Goal: Information Seeking & Learning: Learn about a topic

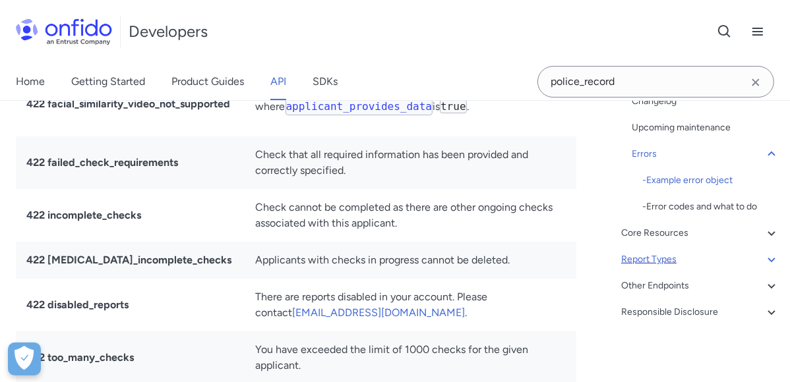
scroll to position [14714, 0]
click at [716, 253] on div "Report Types" at bounding box center [700, 260] width 158 height 16
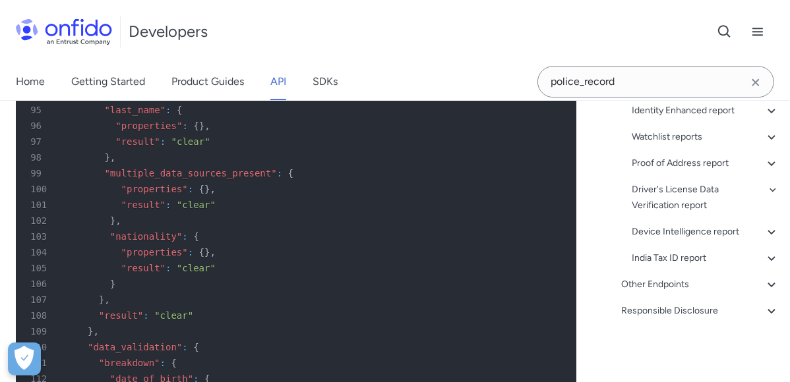
scroll to position [503, 0]
click at [708, 228] on div "Device Intelligence report" at bounding box center [706, 232] width 148 height 16
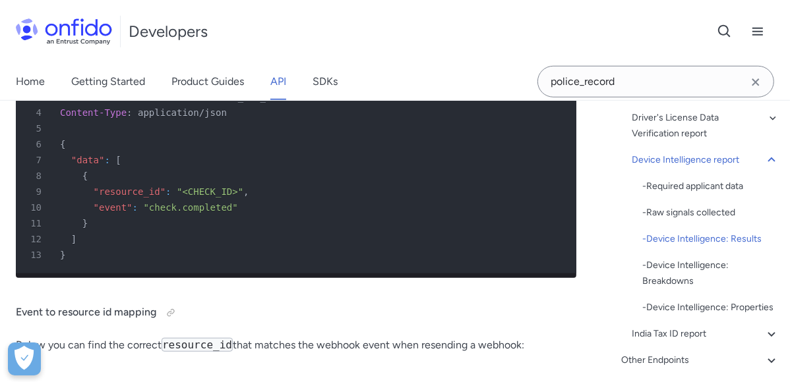
scroll to position [133627, 0]
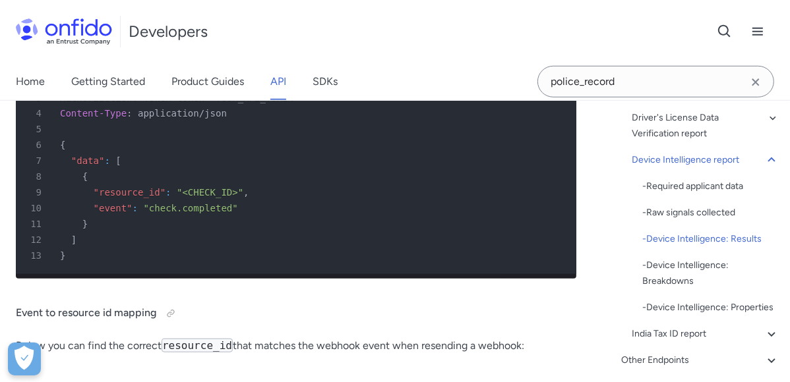
drag, startPoint x: 231, startPoint y: 204, endPoint x: 518, endPoint y: 158, distance: 290.6
copy table "Signal grouping Category Description Entrust check data User Entrust operationa…"
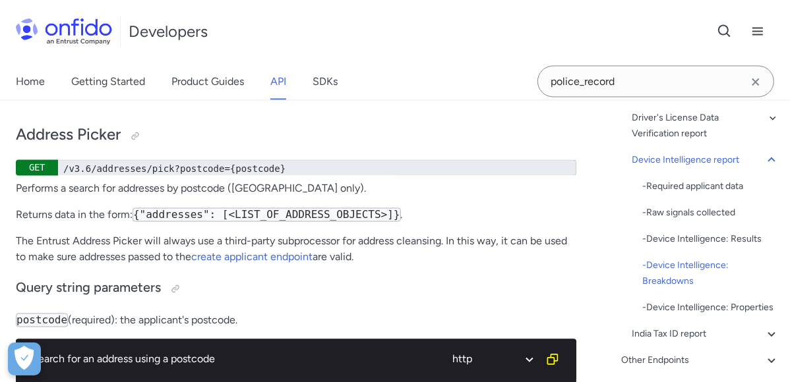
scroll to position [134653, 0]
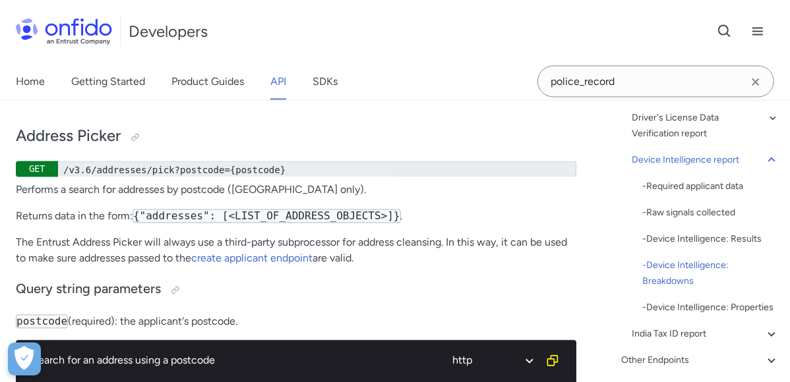
drag, startPoint x: 233, startPoint y: 195, endPoint x: 513, endPoint y: 111, distance: 291.9
copy table "Breakdown description device object Asserts whether the device used to upload t…"
drag, startPoint x: 460, startPoint y: 272, endPoint x: 220, endPoint y: 190, distance: 253.8
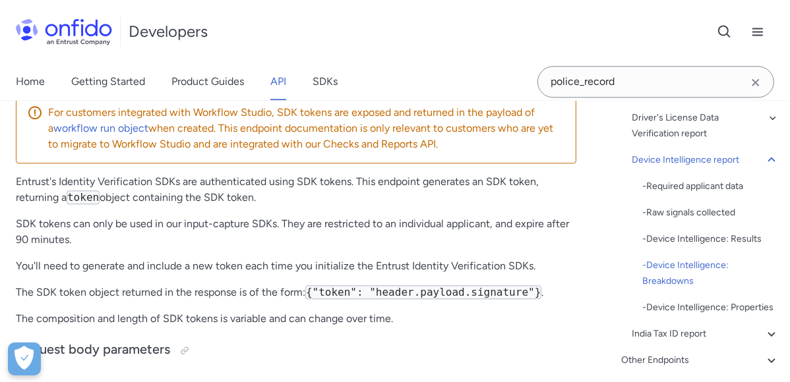
scroll to position [135165, 0]
drag, startPoint x: 220, startPoint y: 189, endPoint x: 514, endPoint y: 183, distance: 293.5
copy div "We will return a reason whenever a report flags for application_authenticity . …"
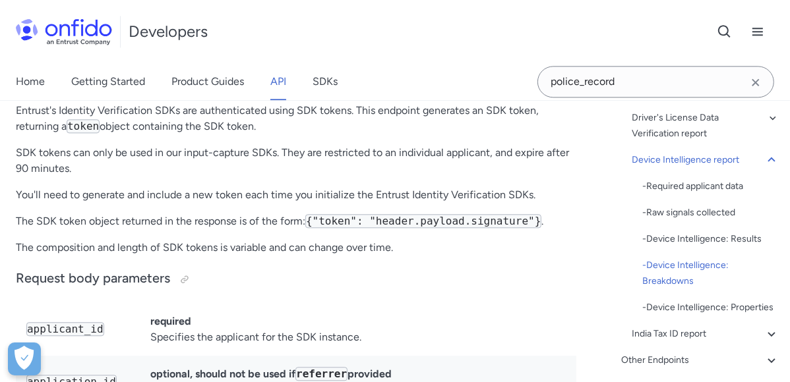
scroll to position [135237, 0]
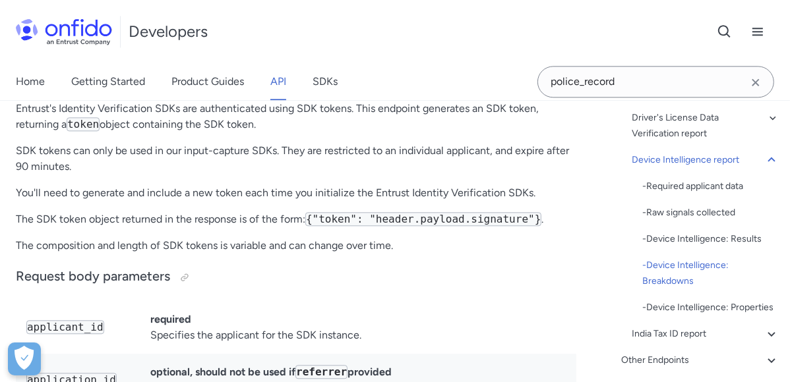
drag, startPoint x: 222, startPoint y: 144, endPoint x: 336, endPoint y: 296, distance: 190.7
copy div "Device Intelligence: Device Reputation properties We will return a reason whene…"
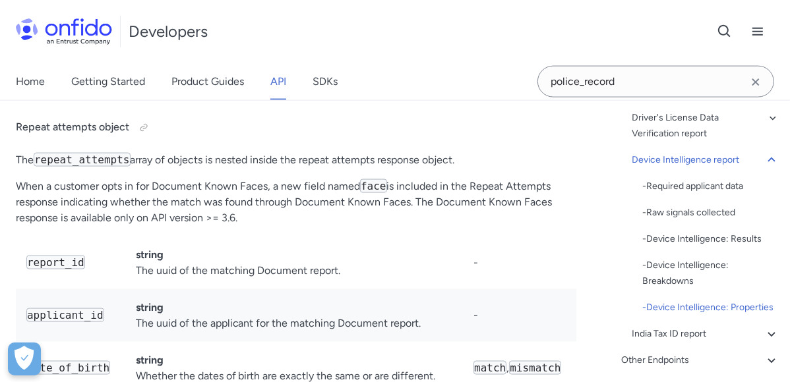
scroll to position [138043, 0]
drag, startPoint x: 230, startPoint y: 250, endPoint x: 538, endPoint y: 215, distance: 309.9
copy tbody "sdk_version string The SDK version that was used. - sdk_source string The SDK u…"
drag, startPoint x: 214, startPoint y: 268, endPoint x: 393, endPoint y: 299, distance: 181.3
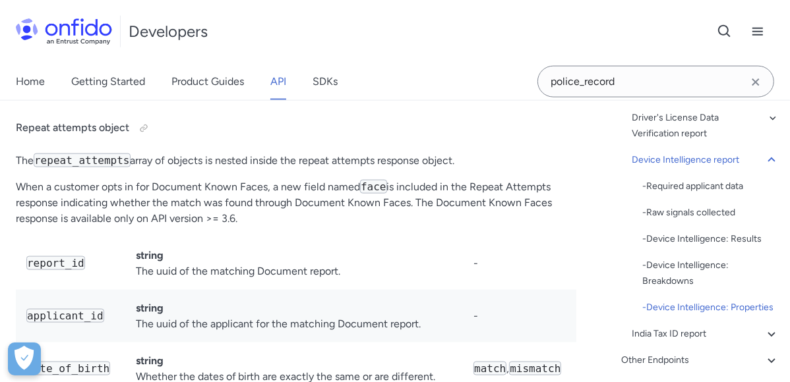
click at [0, 0] on th "Description" at bounding box center [0, 0] width 0 height 0
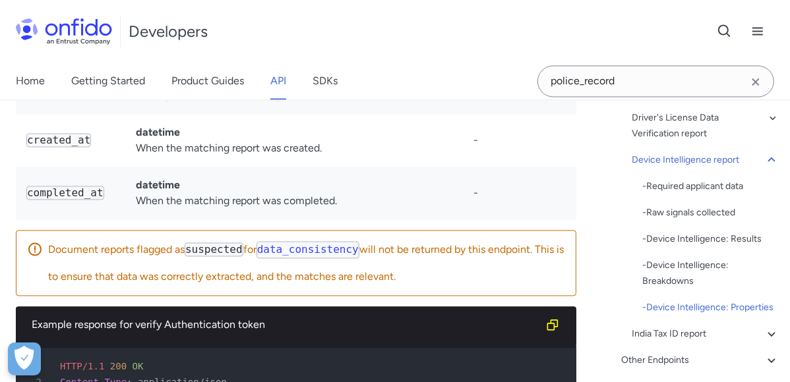
scroll to position [138482, 0]
drag, startPoint x: 219, startPoint y: 269, endPoint x: 538, endPoint y: 142, distance: 343.4
copy div "ip object: Field Description Possible values address string The IP address that…"
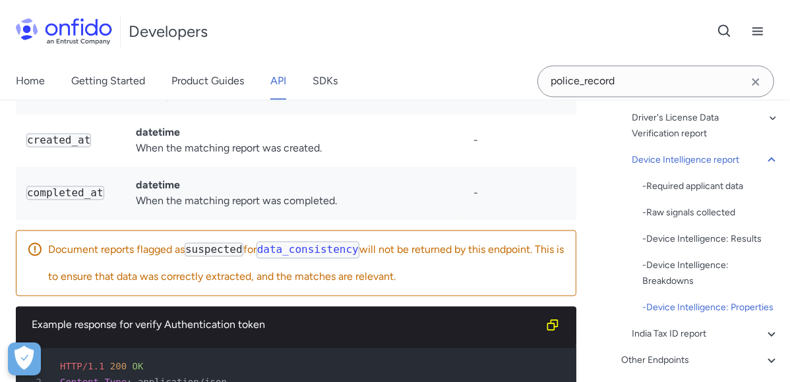
click at [0, 0] on th "Description" at bounding box center [0, 0] width 0 height 0
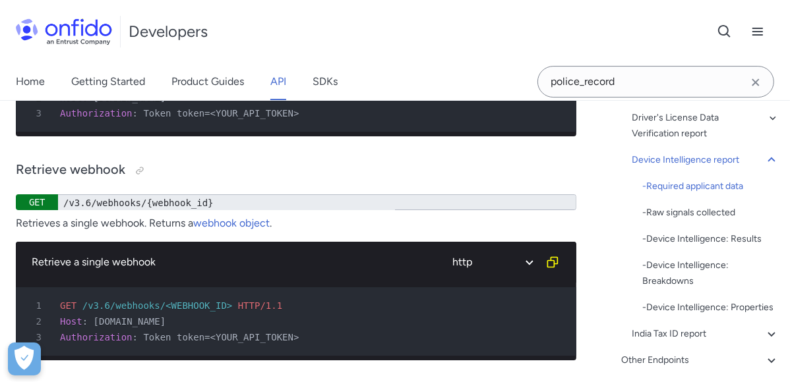
scroll to position [132396, 0]
